Goal: Task Accomplishment & Management: Use online tool/utility

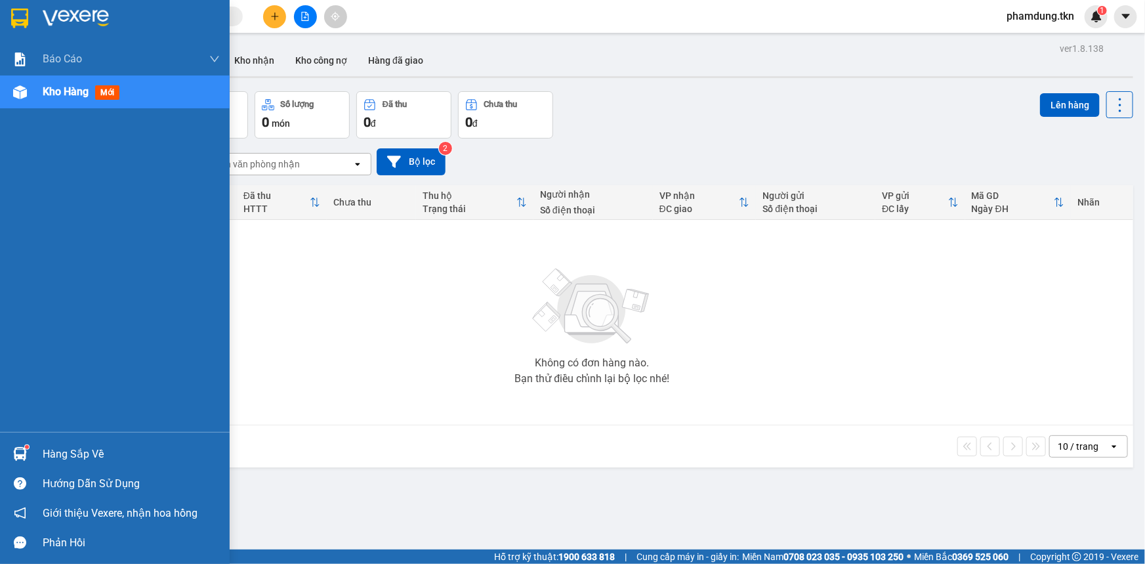
click at [75, 453] on div "Hàng sắp về" at bounding box center [131, 454] width 177 height 20
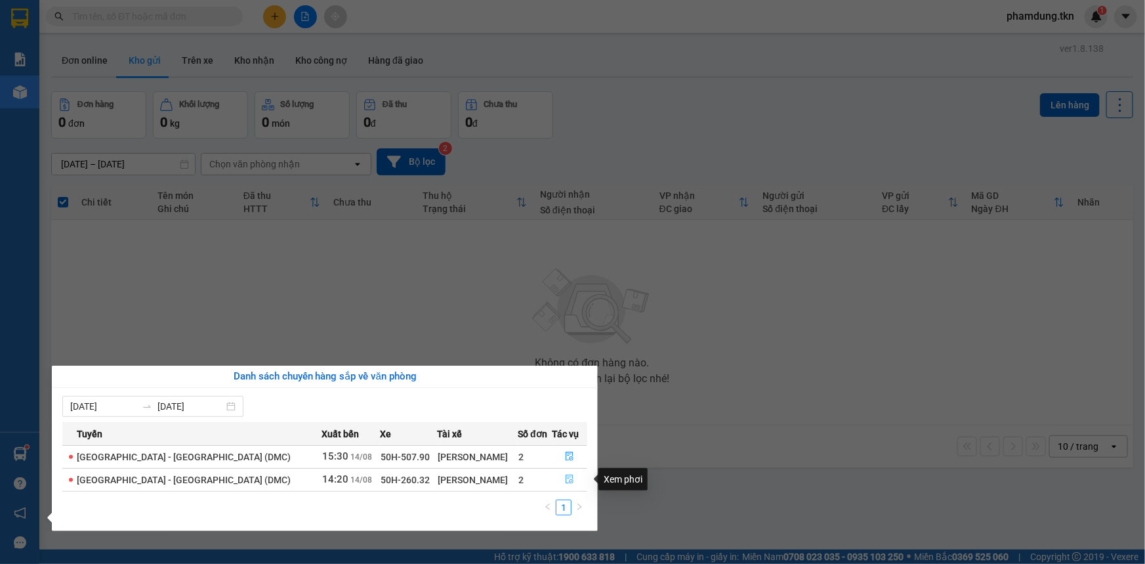
click at [559, 472] on button "button" at bounding box center [569, 479] width 34 height 21
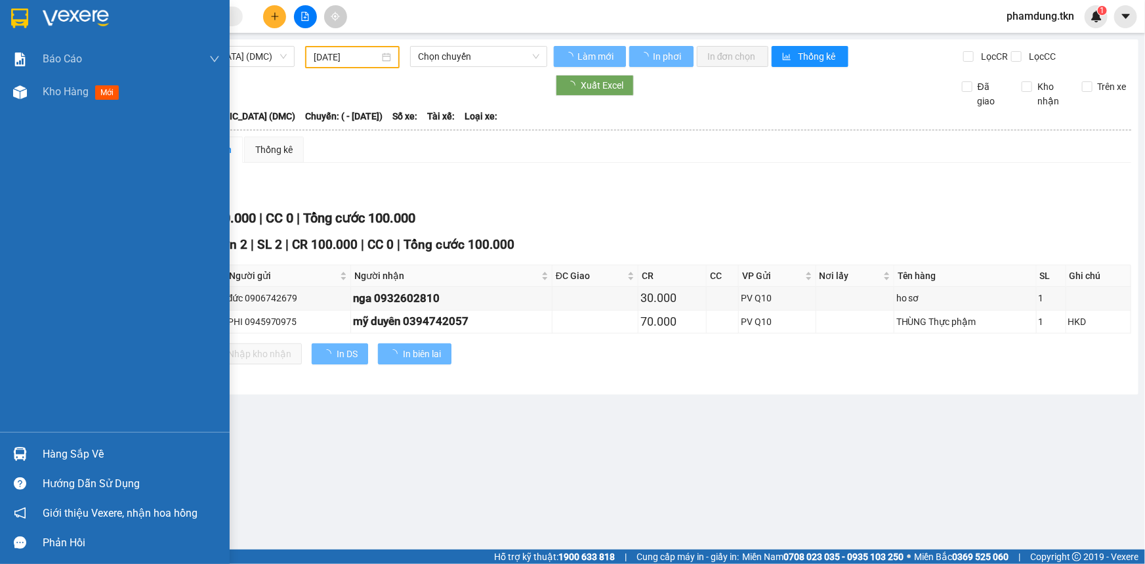
type input "[DATE]"
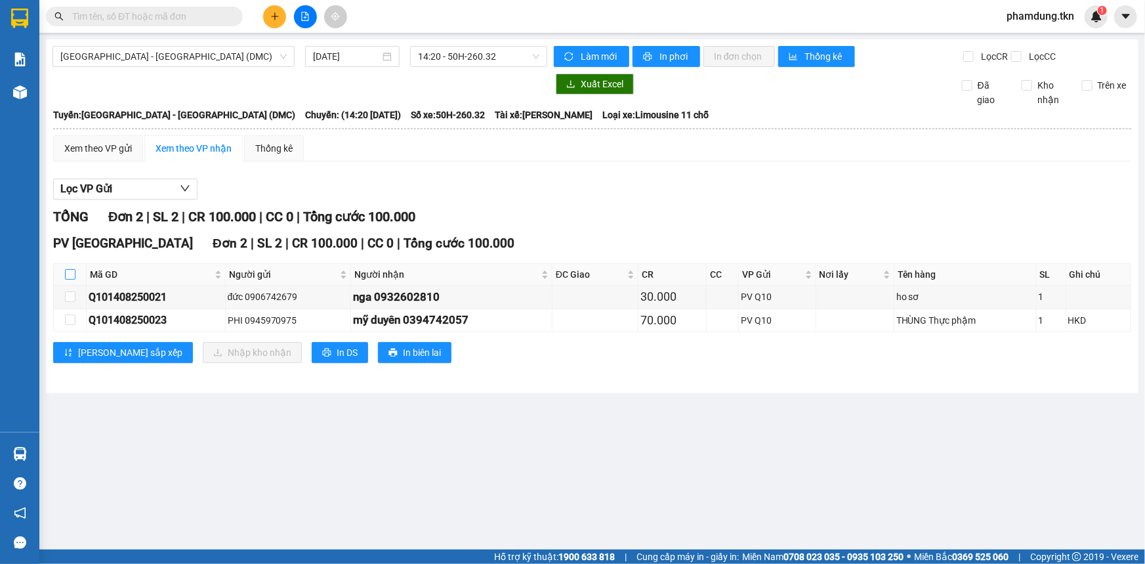
click at [68, 273] on input "checkbox" at bounding box center [70, 274] width 10 height 10
checkbox input "true"
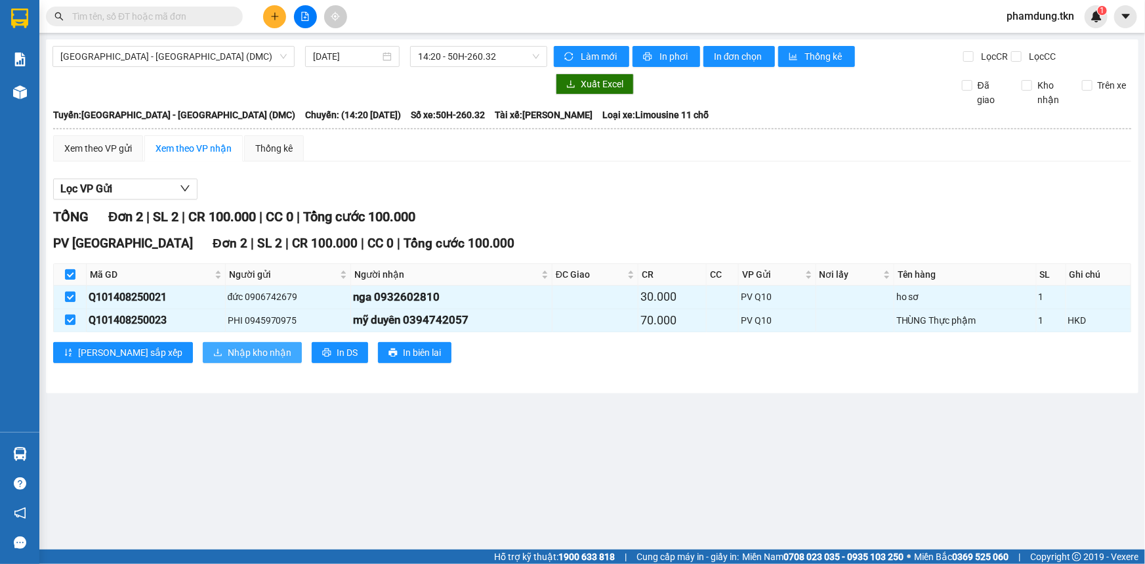
click at [228, 348] on span "Nhập kho nhận" at bounding box center [260, 352] width 64 height 14
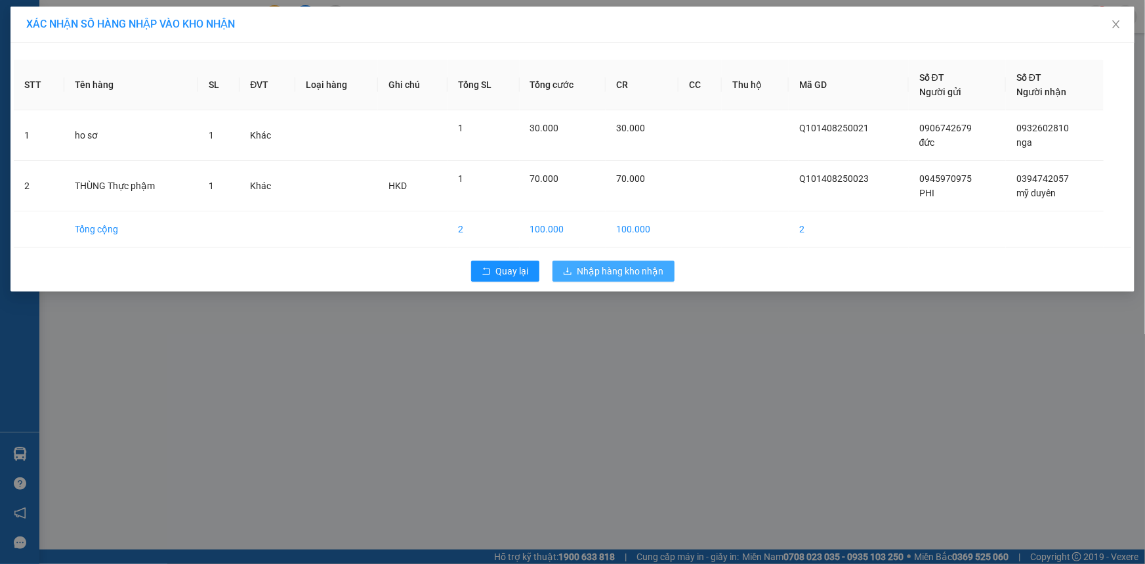
click at [613, 270] on span "Nhập hàng kho nhận" at bounding box center [620, 271] width 87 height 14
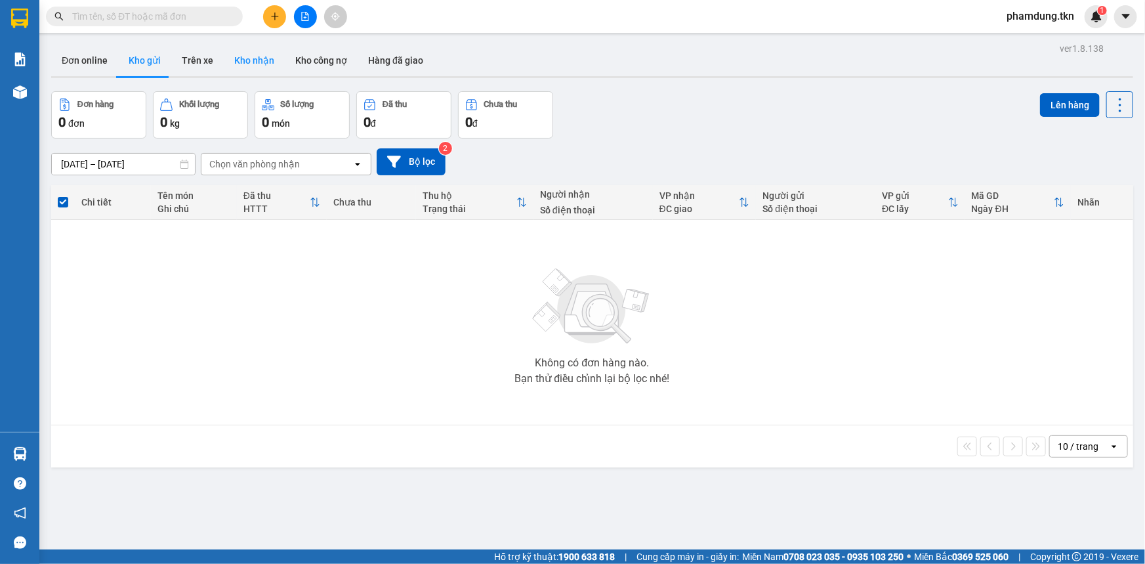
click at [241, 60] on button "Kho nhận" at bounding box center [254, 60] width 61 height 31
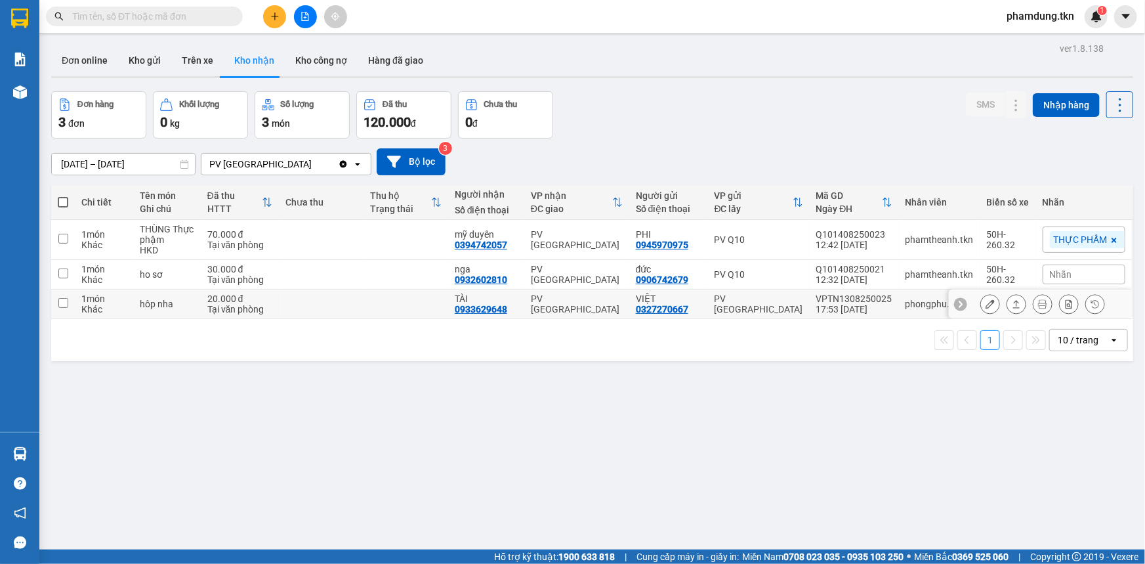
click at [60, 302] on input "checkbox" at bounding box center [63, 303] width 10 height 10
checkbox input "true"
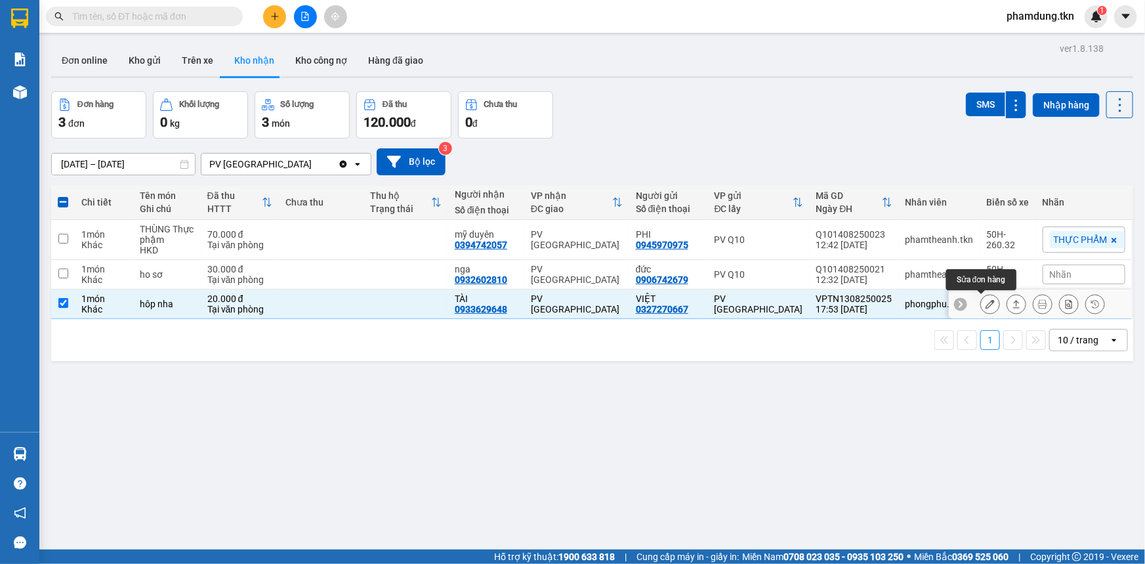
click at [985, 300] on icon at bounding box center [989, 303] width 9 height 9
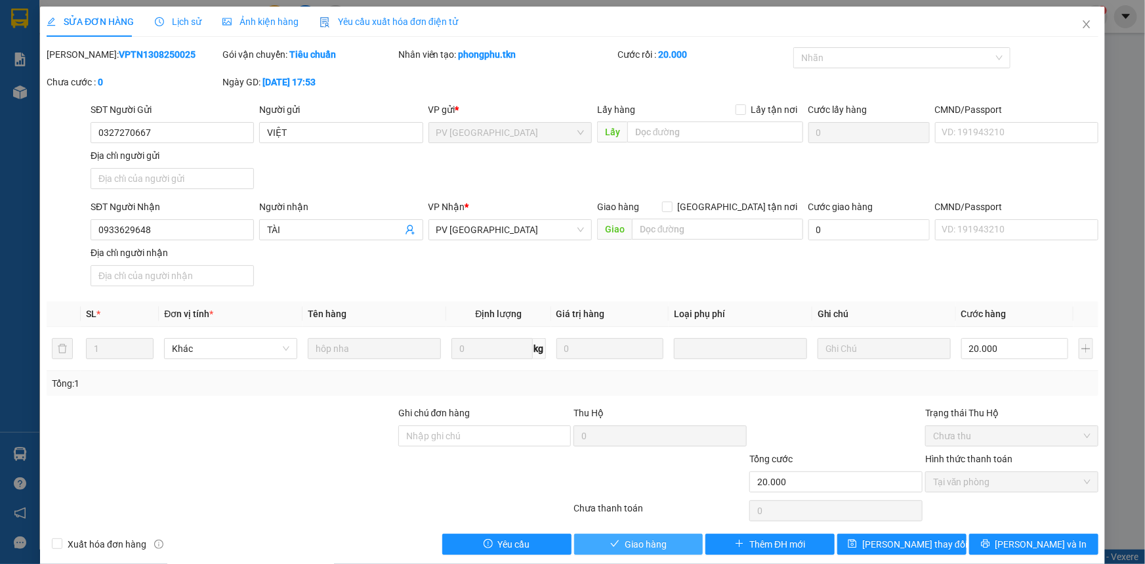
click at [631, 538] on span "Giao hàng" at bounding box center [646, 544] width 42 height 14
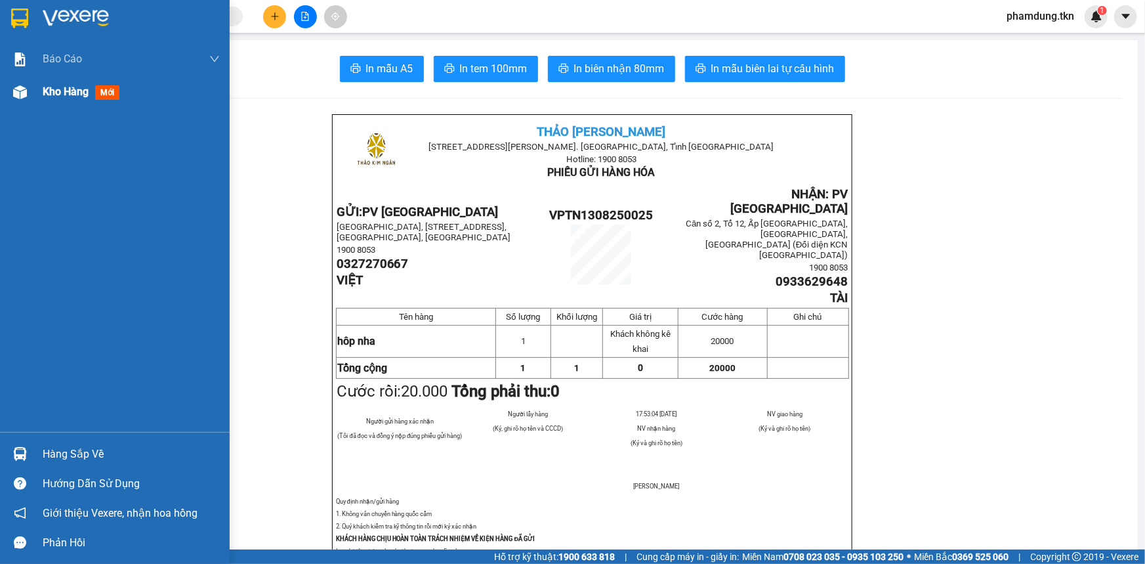
click at [51, 94] on span "Kho hàng" at bounding box center [66, 91] width 46 height 12
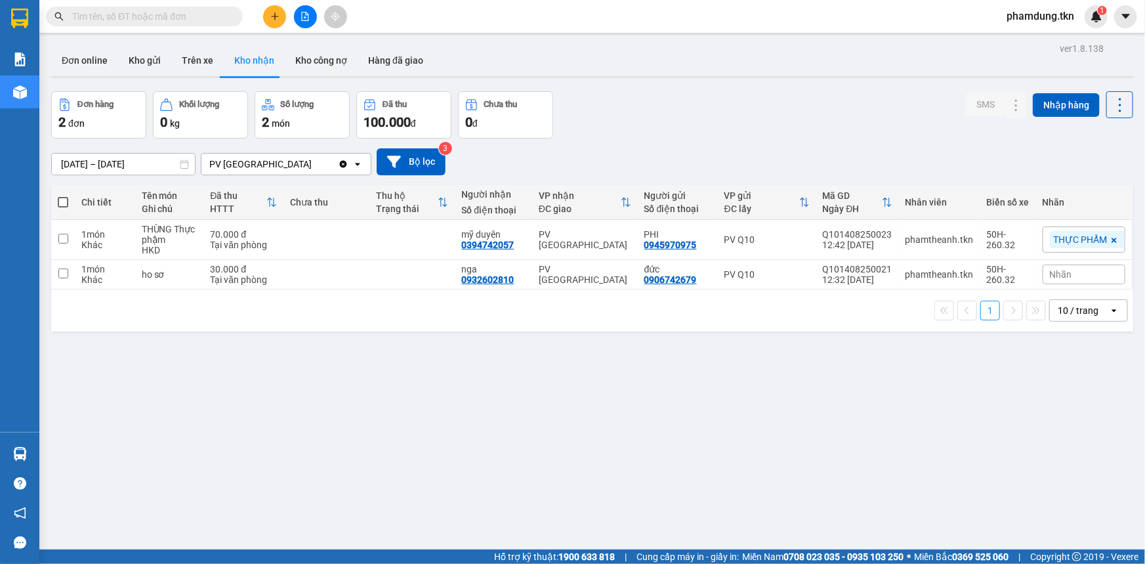
click at [62, 197] on span at bounding box center [63, 202] width 10 height 10
click at [63, 195] on input "checkbox" at bounding box center [63, 195] width 0 height 0
checkbox input "true"
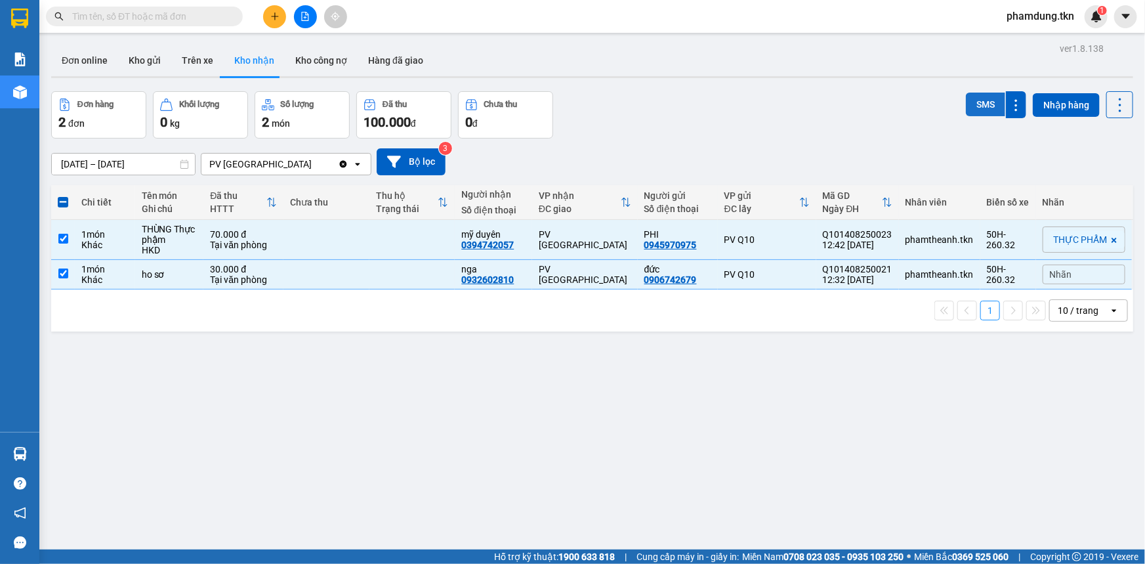
click at [986, 110] on button "SMS" at bounding box center [985, 104] width 39 height 24
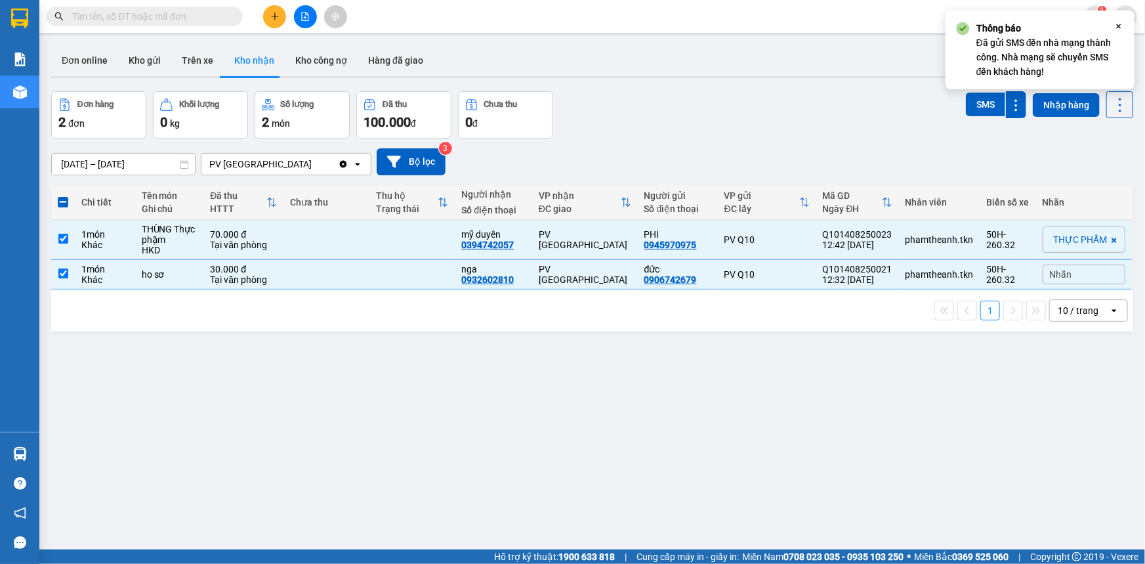
click at [428, 425] on div "ver 1.8.138 Đơn online Kho gửi Trên xe Kho nhận Kho công nợ Hàng đã giao Đơn hà…" at bounding box center [592, 321] width 1092 height 564
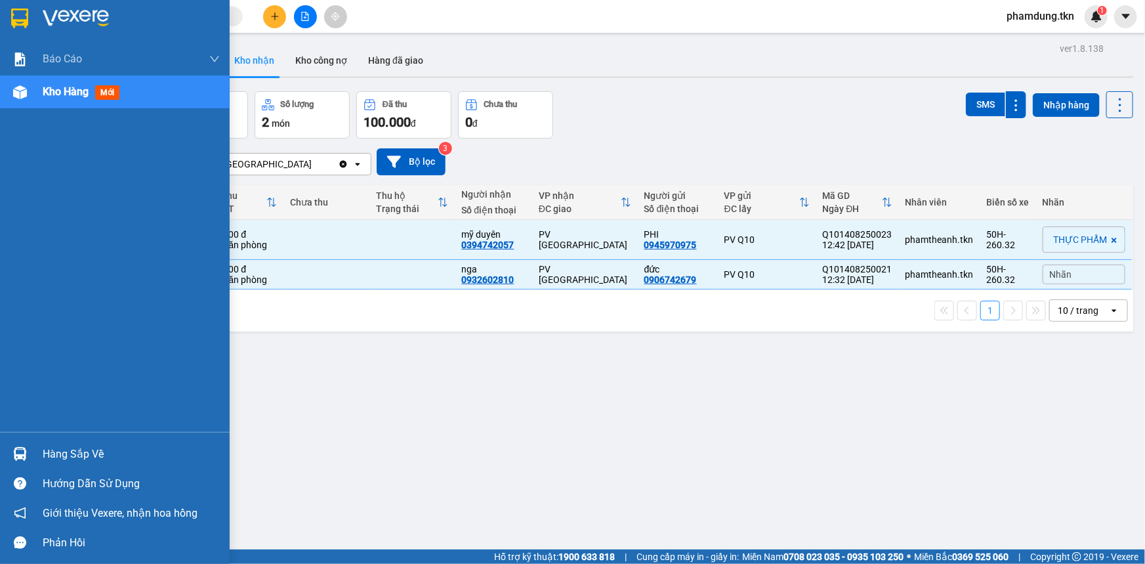
click at [46, 449] on div "Hàng sắp về" at bounding box center [131, 454] width 177 height 20
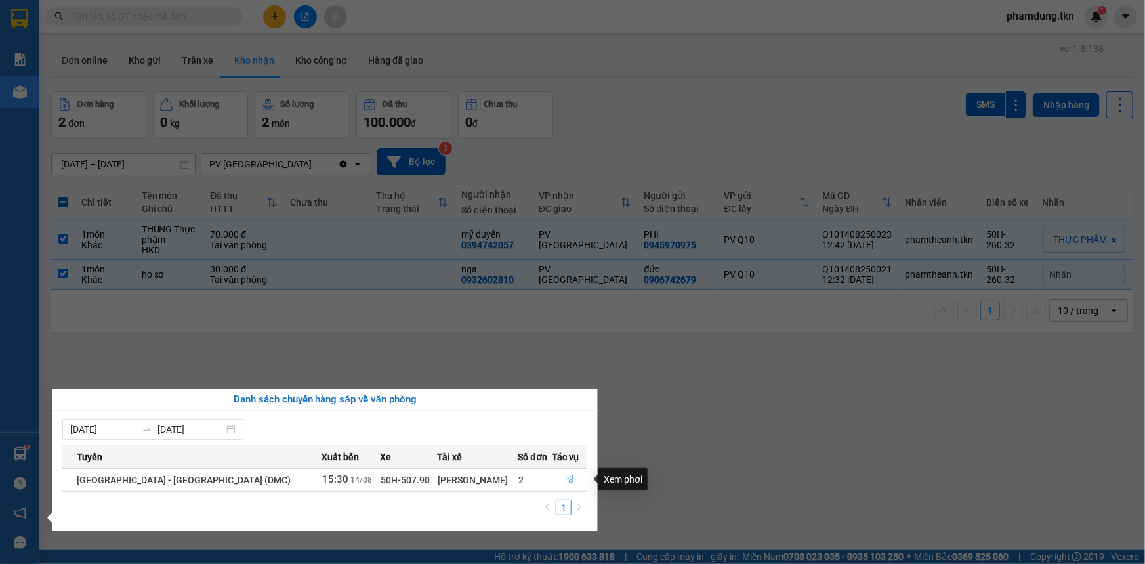
click at [565, 480] on icon "file-done" at bounding box center [569, 478] width 9 height 9
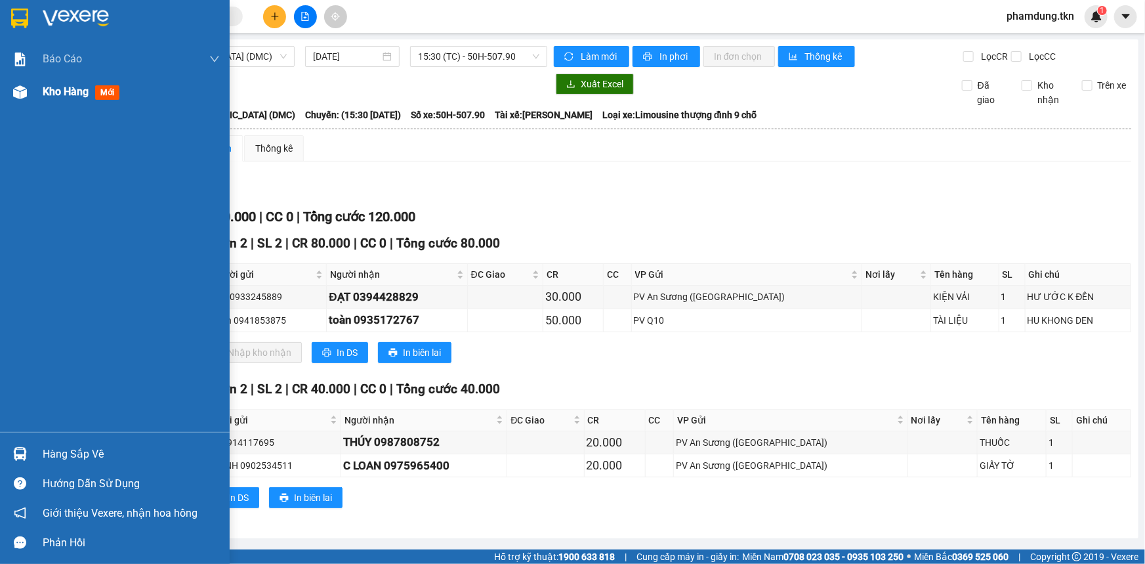
click at [45, 90] on span "Kho hàng" at bounding box center [66, 91] width 46 height 12
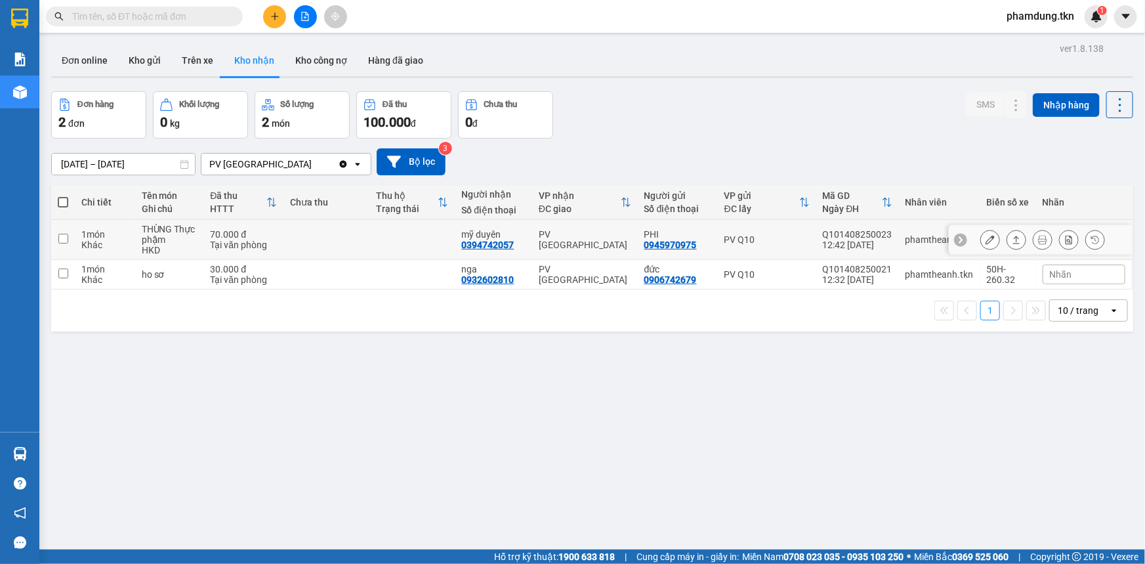
click at [62, 239] on input "checkbox" at bounding box center [63, 239] width 10 height 10
checkbox input "true"
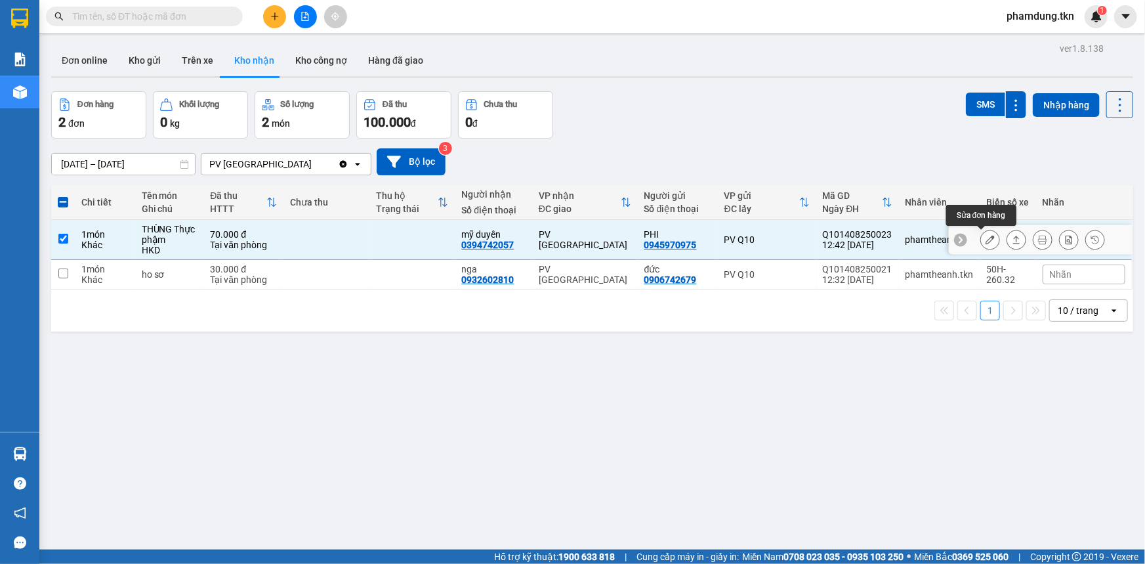
click at [981, 237] on button at bounding box center [990, 239] width 18 height 23
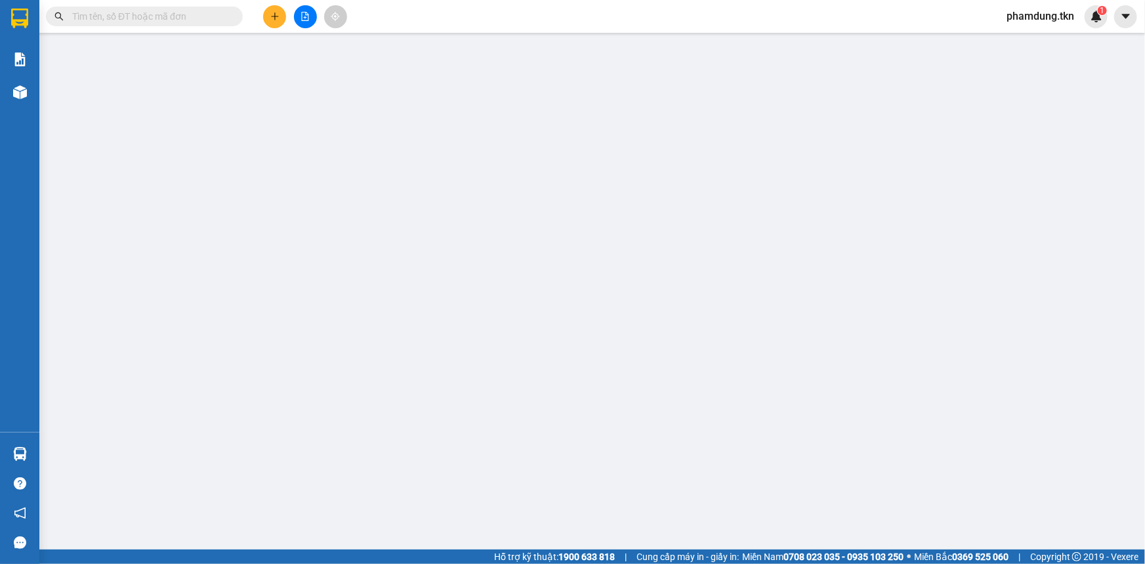
type input "0945970975"
type input "PHI"
type input "0394742057"
type input "mỹ duyên"
type input "70.000"
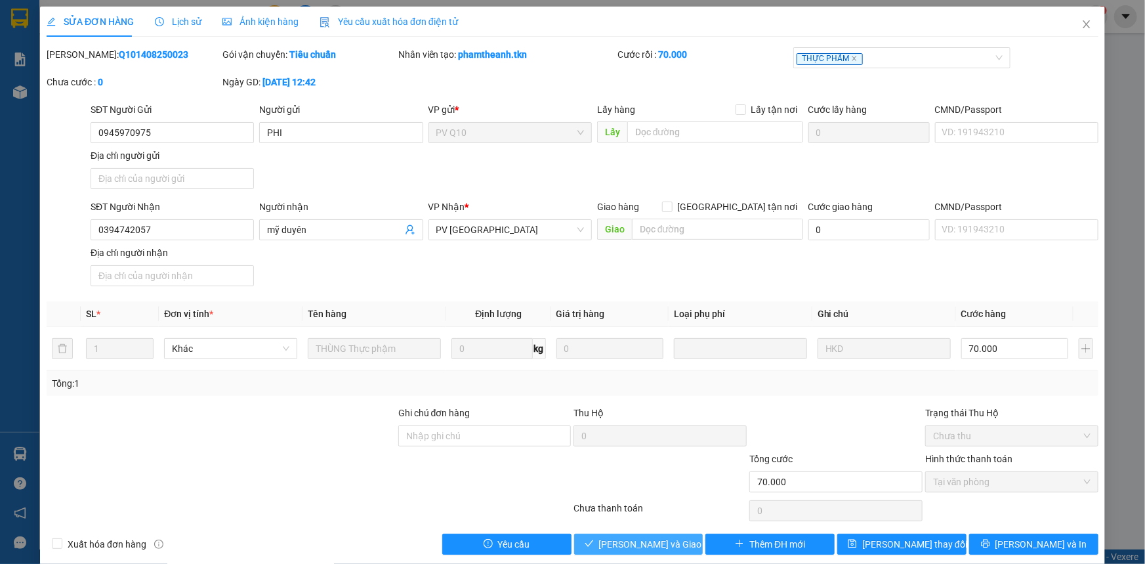
click at [628, 544] on span "[PERSON_NAME] và Giao hàng" at bounding box center [662, 544] width 126 height 14
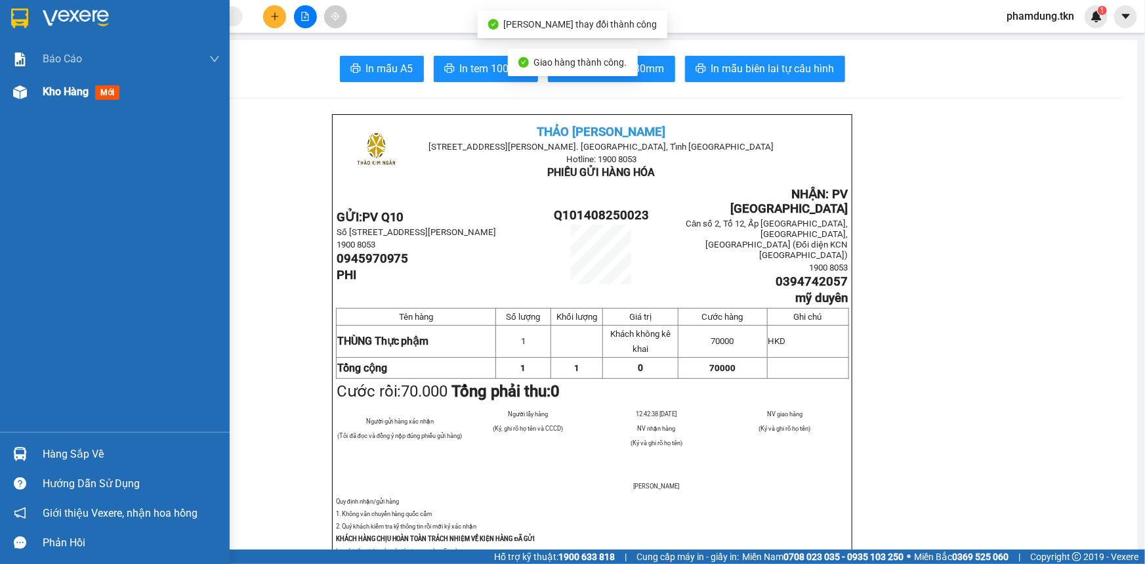
click at [66, 83] on div "Kho hàng mới" at bounding box center [131, 91] width 177 height 33
